Goal: Task Accomplishment & Management: Complete application form

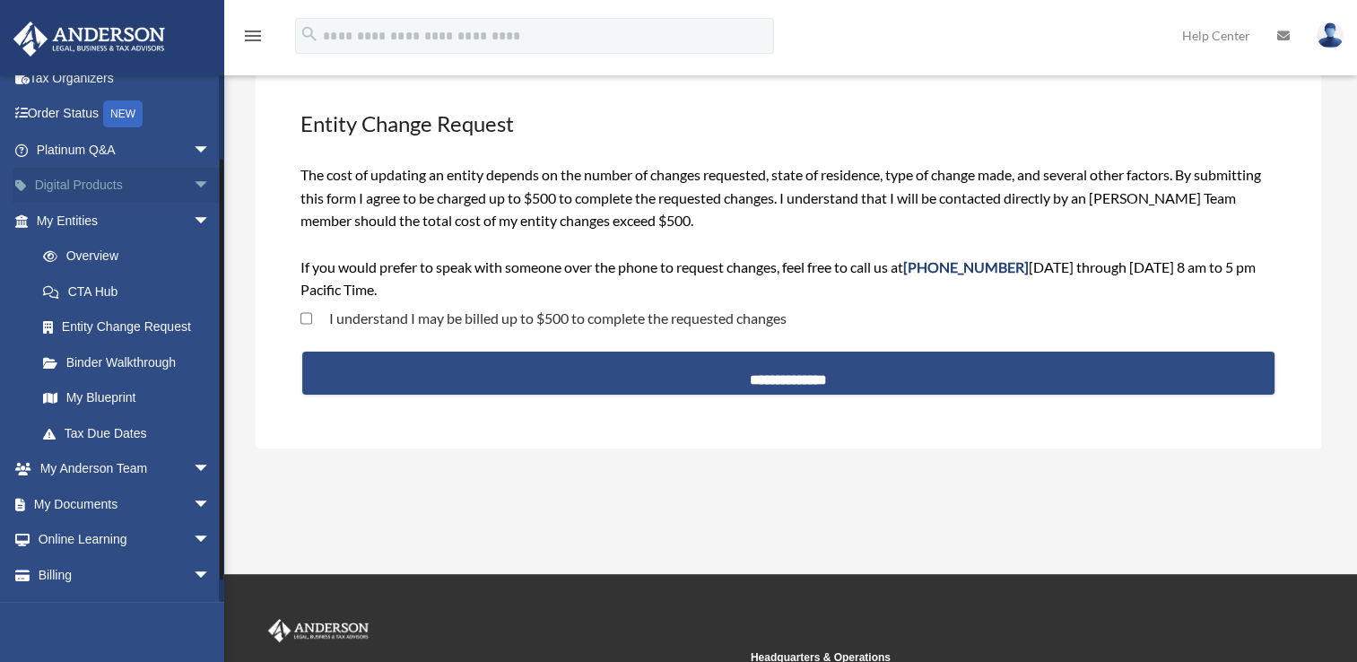
scroll to position [95, 0]
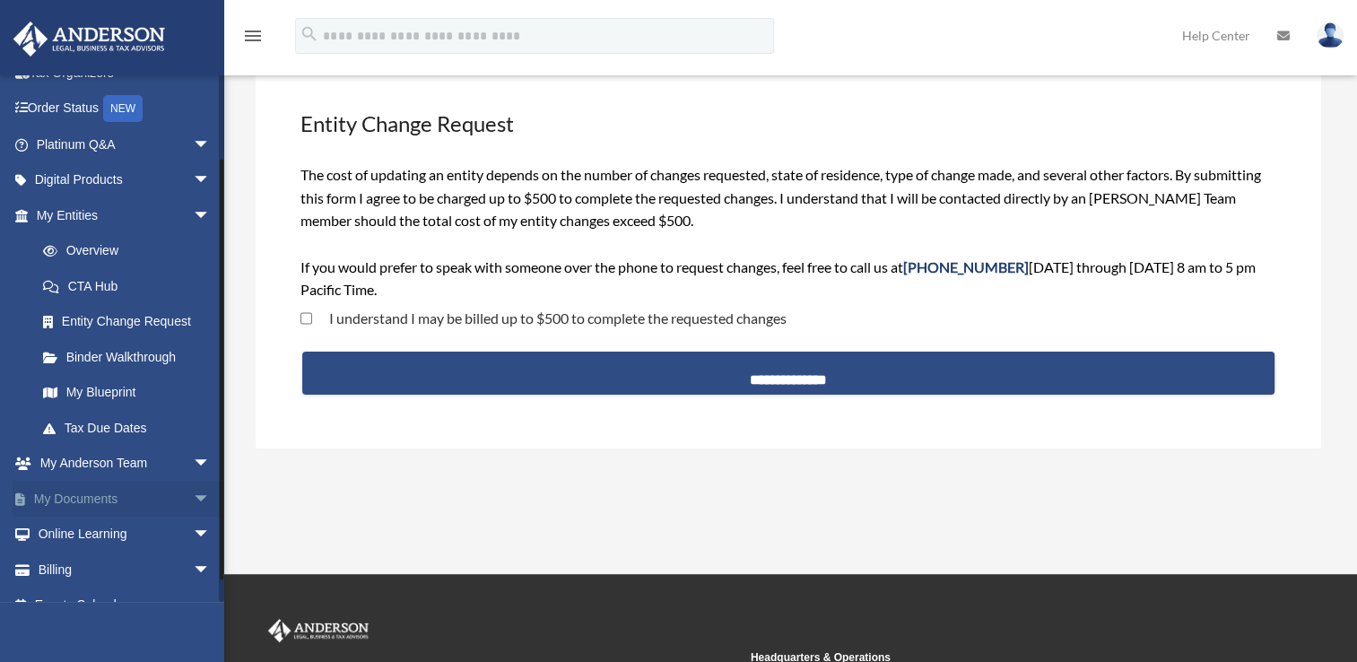
click at [193, 495] on span "arrow_drop_down" at bounding box center [211, 499] width 36 height 37
click at [75, 533] on link "Box" at bounding box center [131, 535] width 213 height 36
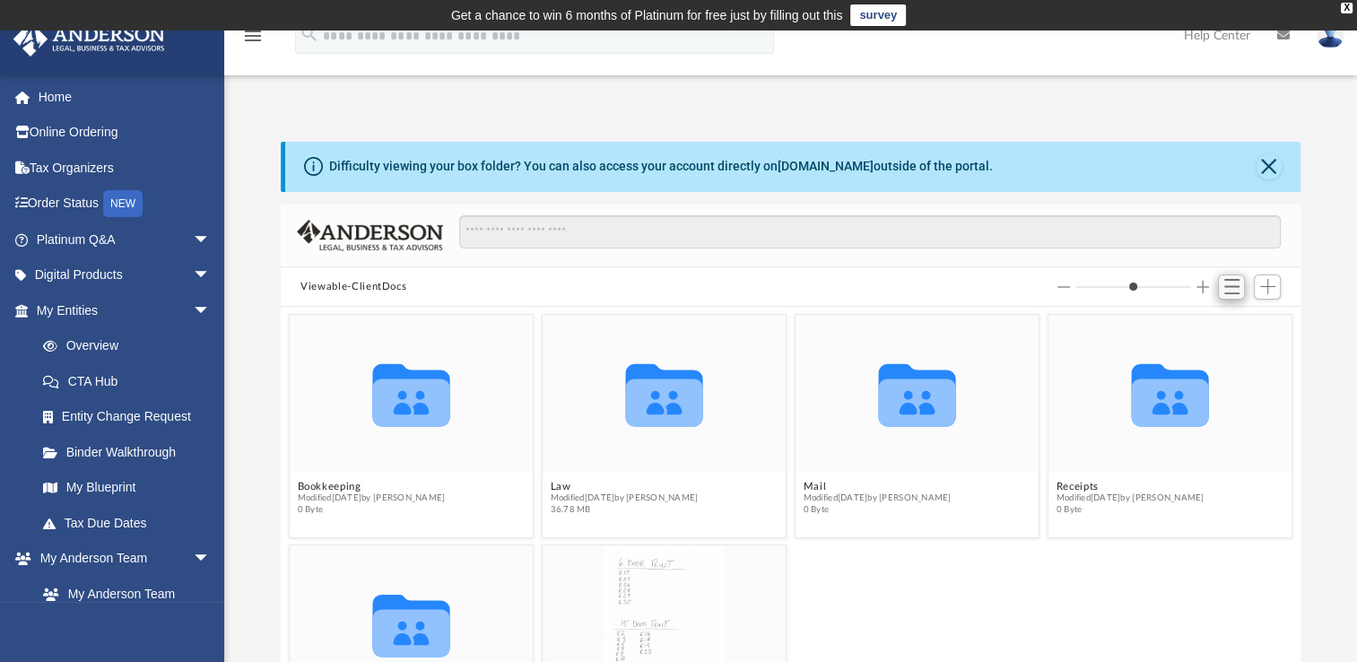
scroll to position [61, 0]
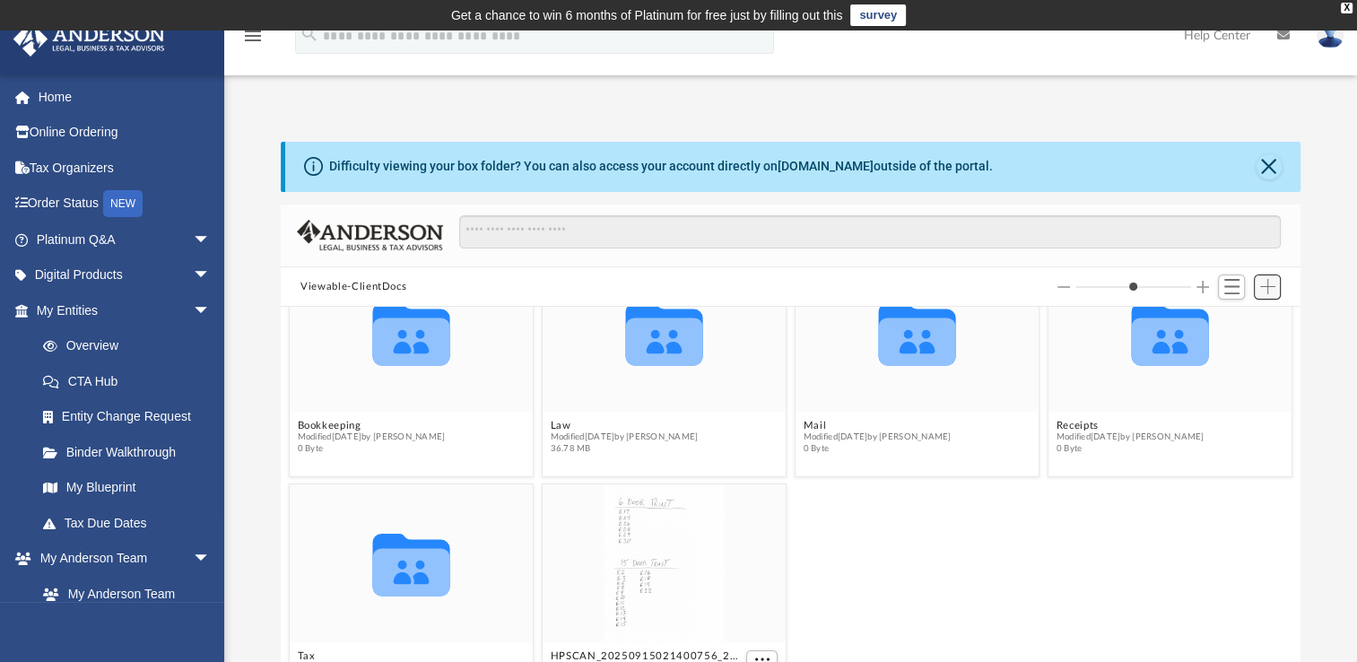
click at [1263, 283] on span "Add" at bounding box center [1267, 286] width 15 height 15
click at [1234, 328] on li "Upload" at bounding box center [1242, 322] width 57 height 19
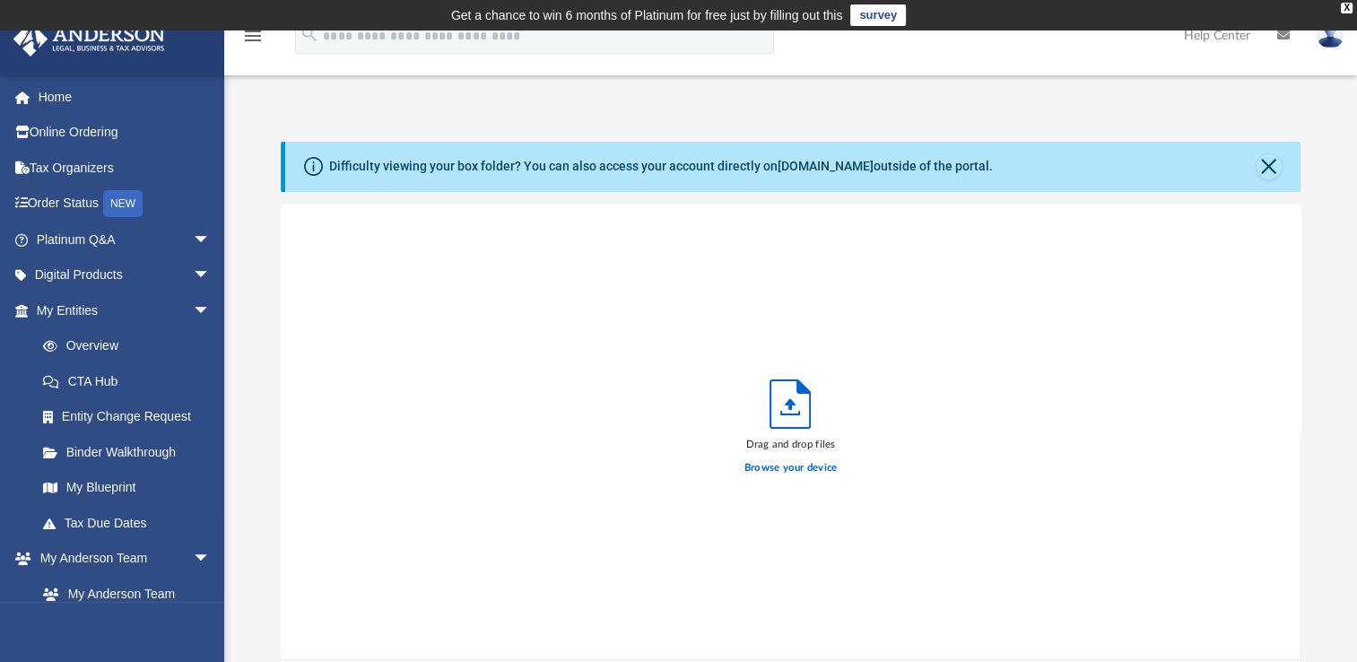
scroll to position [441, 1006]
click at [780, 470] on label "Browse your device" at bounding box center [791, 468] width 93 height 16
click at [0, 0] on input "Browse your device" at bounding box center [0, 0] width 0 height 0
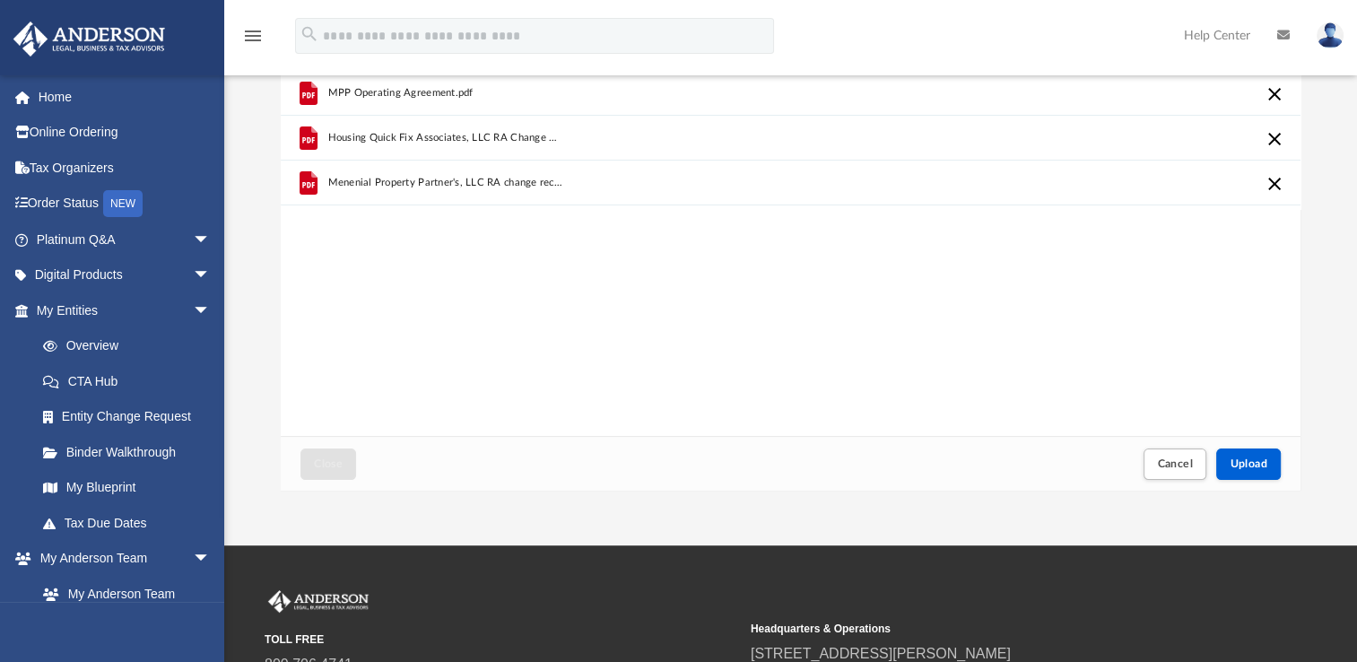
scroll to position [225, 0]
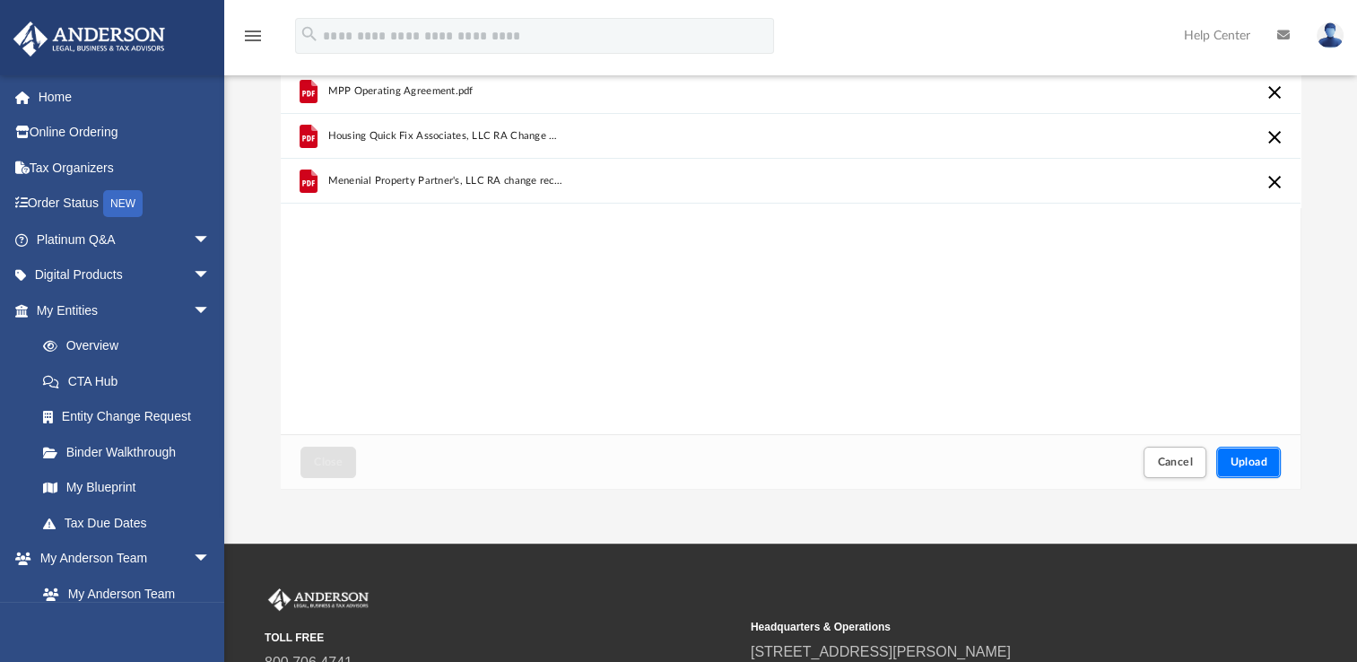
click at [1248, 463] on span "Upload" at bounding box center [1249, 462] width 38 height 11
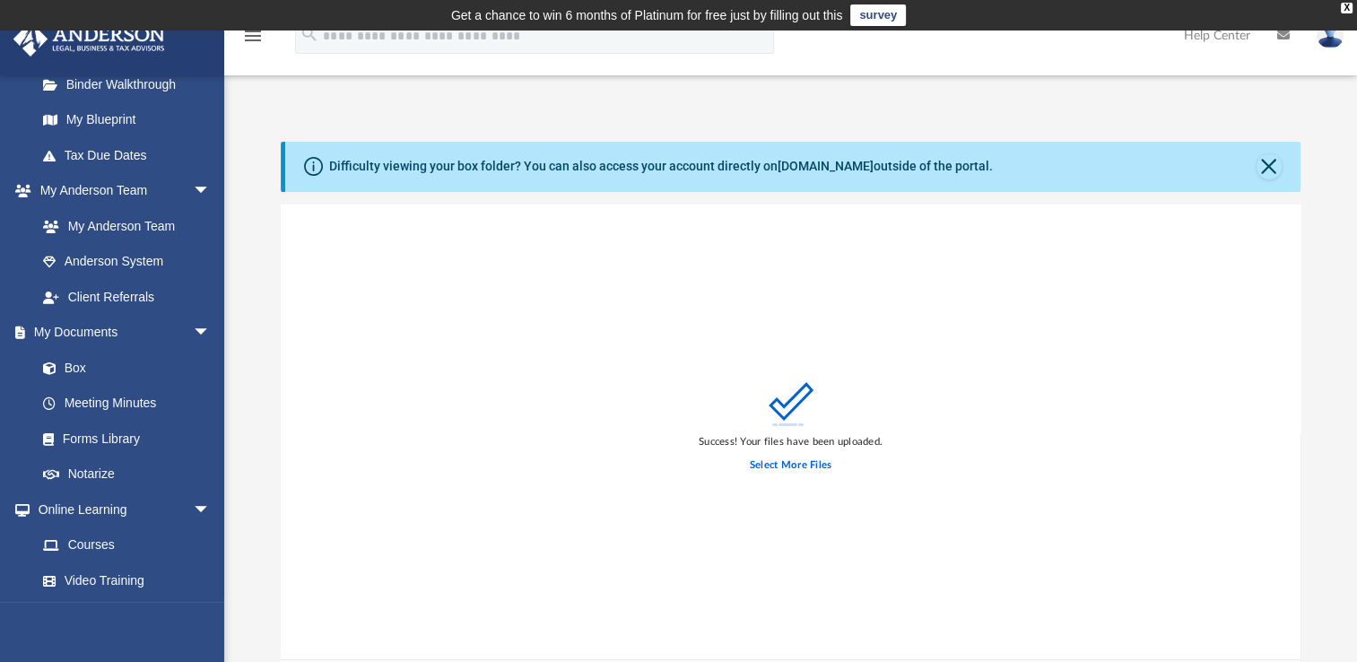
scroll to position [370, 0]
click at [113, 403] on link "Meeting Minutes" at bounding box center [131, 402] width 213 height 36
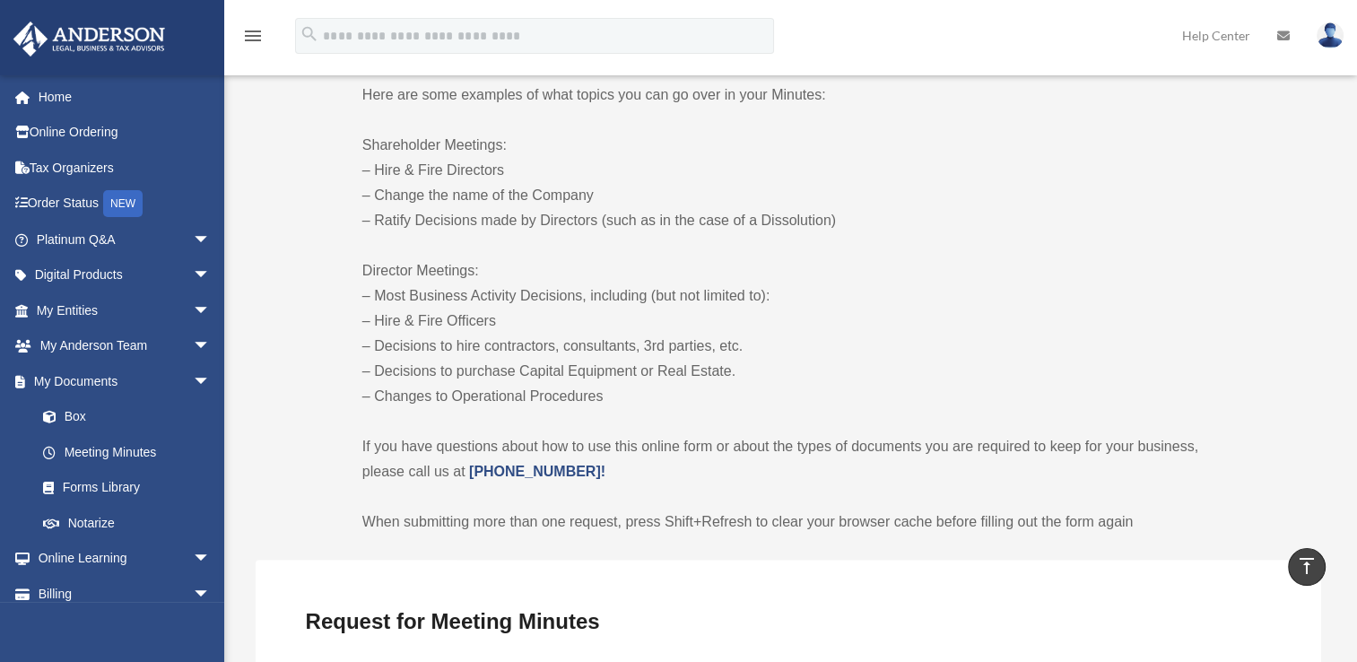
scroll to position [936, 0]
